Goal: Task Accomplishment & Management: Manage account settings

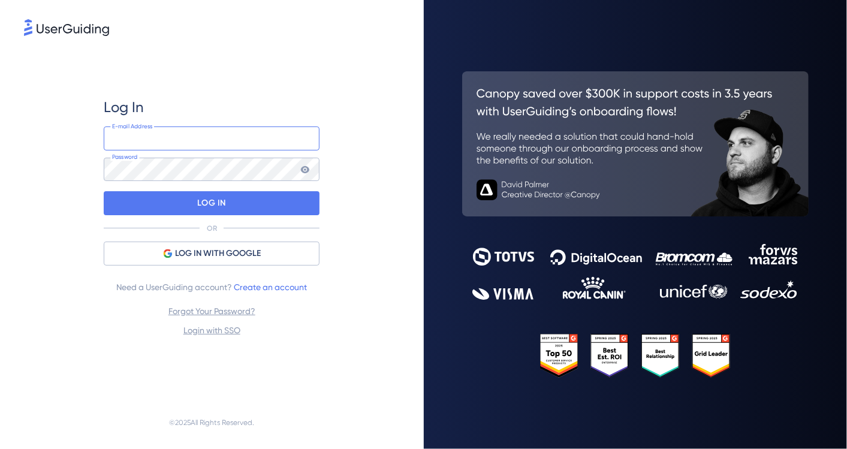
click at [233, 142] on input "email" at bounding box center [212, 139] width 216 height 24
type input "[EMAIL_ADDRESS][DOMAIN_NAME]"
click at [306, 167] on icon at bounding box center [305, 170] width 10 height 10
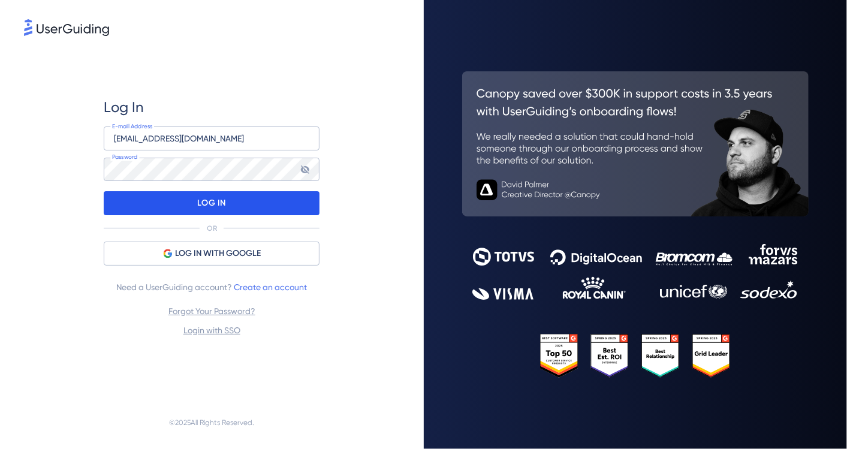
click at [248, 202] on div "LOG IN" at bounding box center [212, 203] width 216 height 24
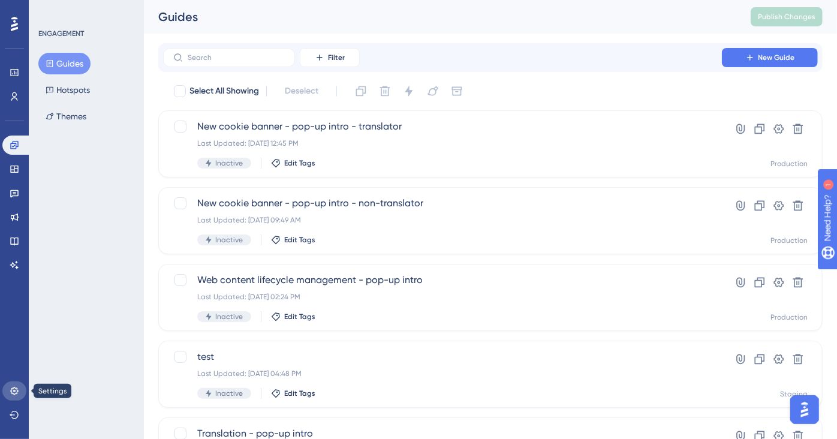
click at [13, 385] on link at bounding box center [14, 390] width 24 height 19
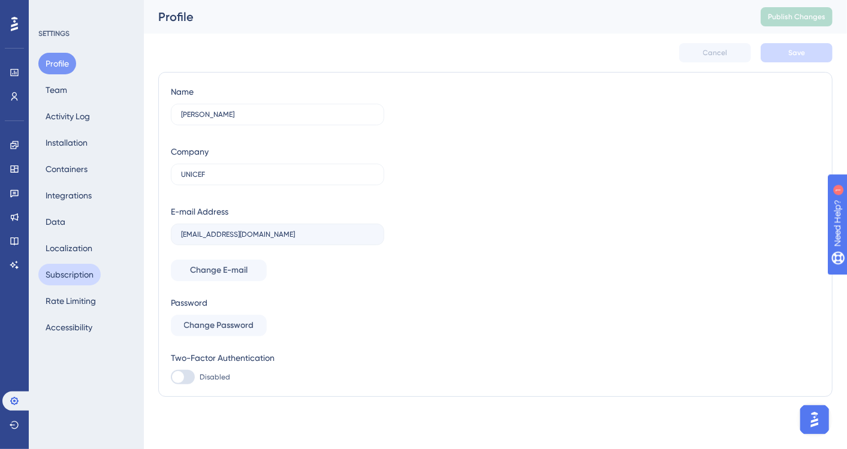
click at [89, 277] on button "Subscription" at bounding box center [69, 275] width 62 height 22
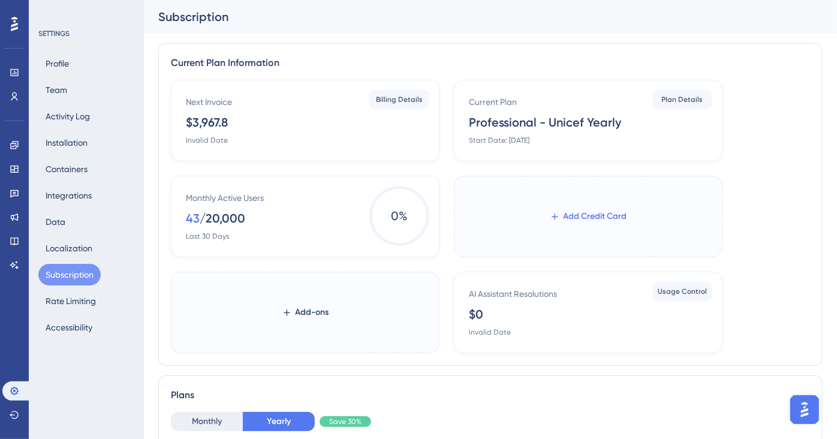
click at [630, 212] on button "Add Credit Card" at bounding box center [589, 217] width 116 height 22
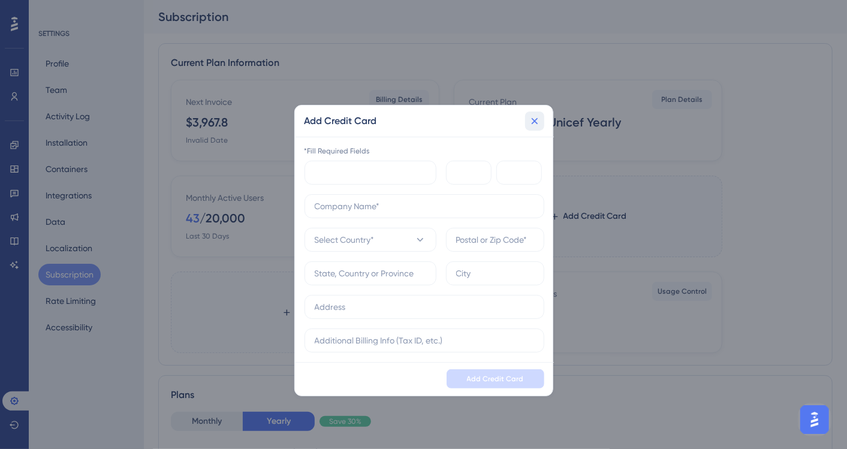
click at [536, 116] on icon at bounding box center [535, 121] width 12 height 12
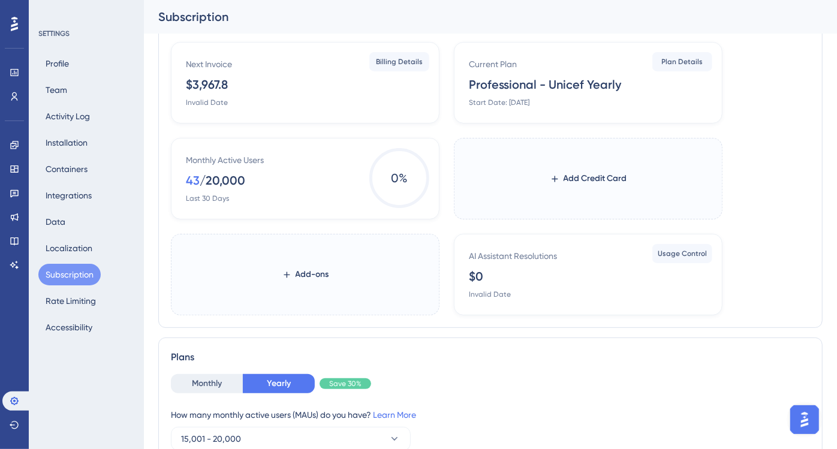
scroll to position [48, 0]
